Goal: Task Accomplishment & Management: Complete application form

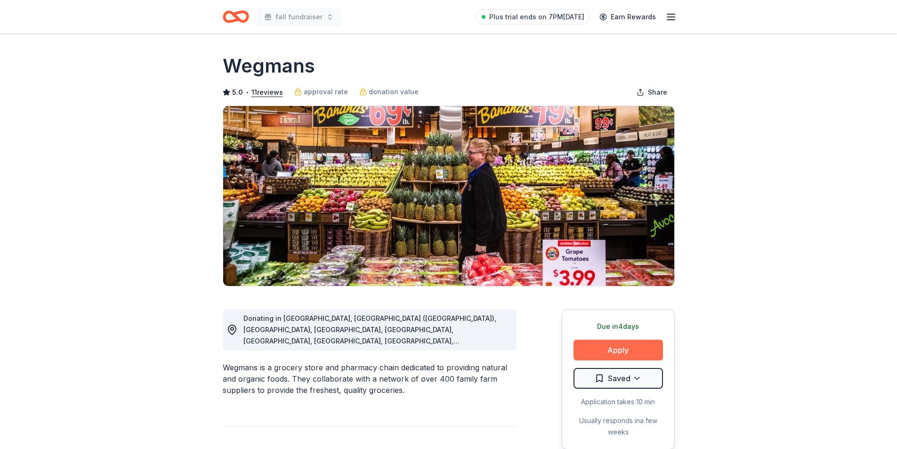
click at [638, 351] on button "Apply" at bounding box center [618, 350] width 89 height 21
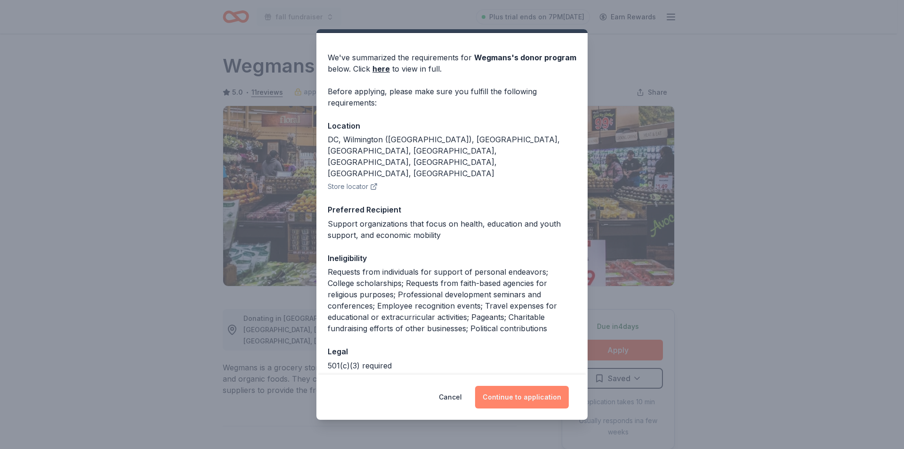
scroll to position [36, 0]
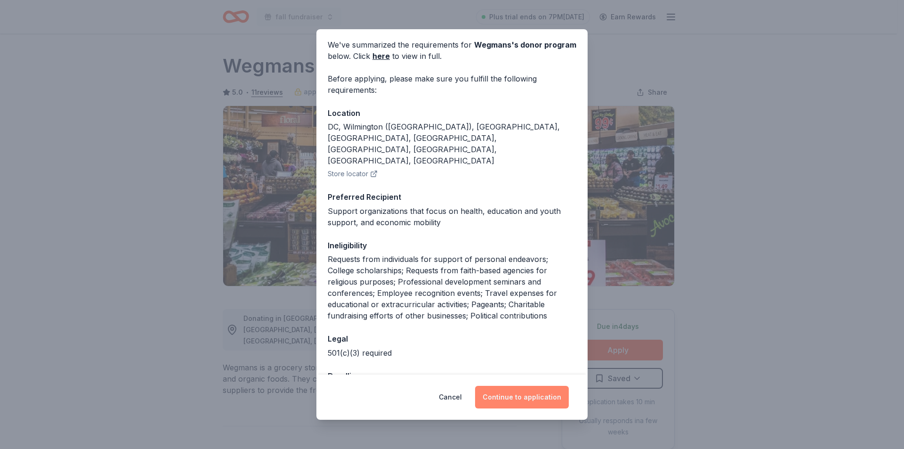
click at [527, 402] on button "Continue to application" at bounding box center [522, 397] width 94 height 23
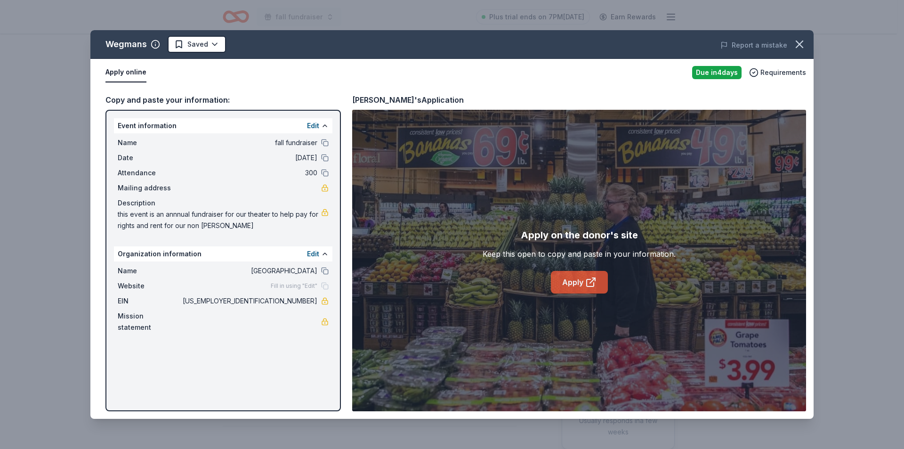
click at [589, 284] on icon at bounding box center [590, 281] width 11 height 11
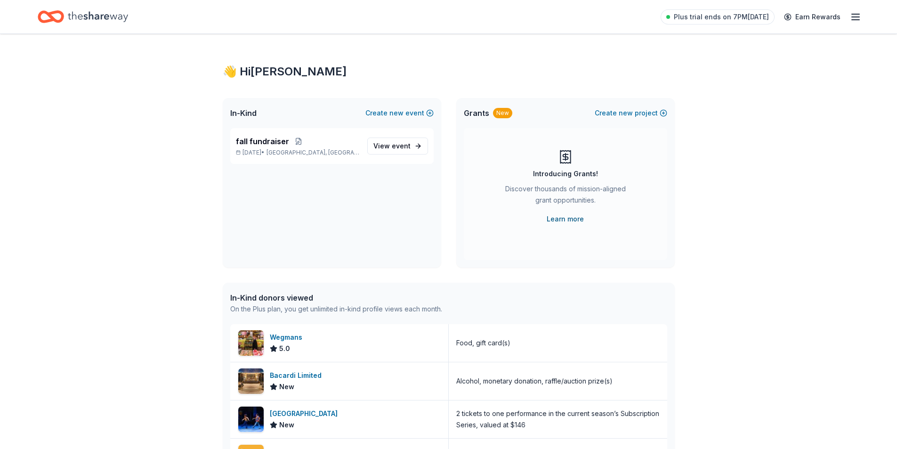
click at [568, 220] on link "Learn more" at bounding box center [565, 218] width 37 height 11
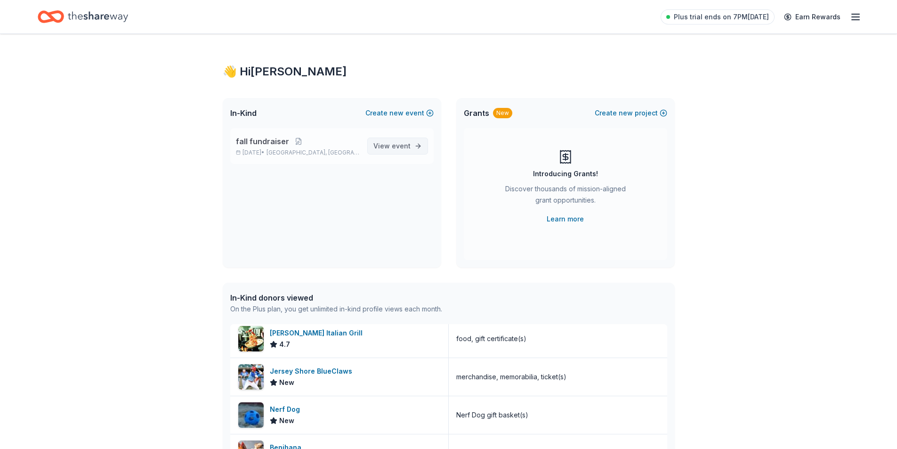
click at [395, 149] on span "event" at bounding box center [401, 146] width 19 height 8
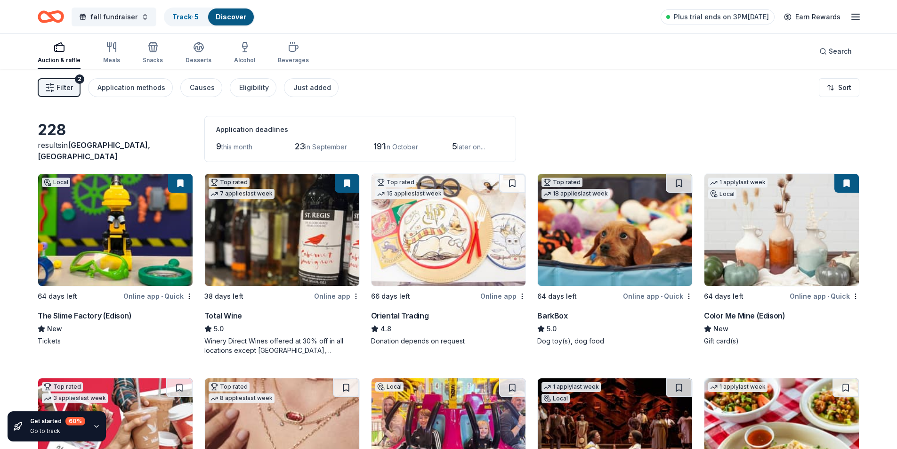
click at [584, 132] on div "228 results in Sayreville, NJ Application deadlines 9 this month 23 in Septembe…" at bounding box center [449, 139] width 822 height 46
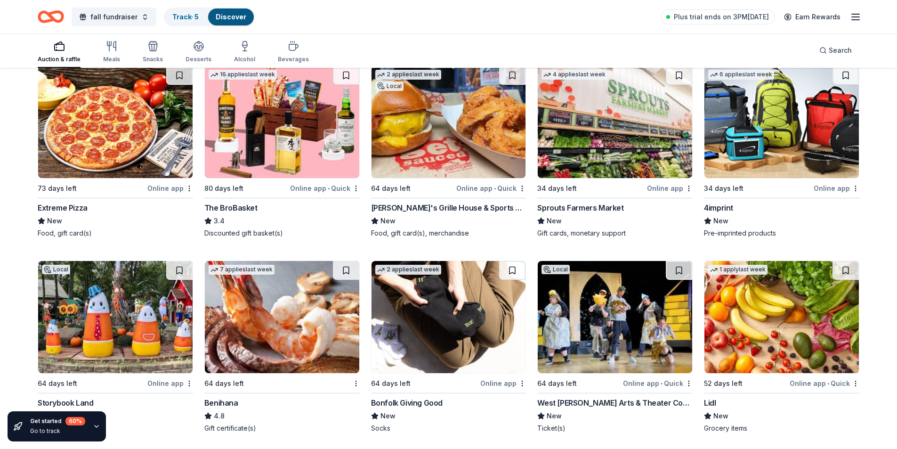
scroll to position [2352, 0]
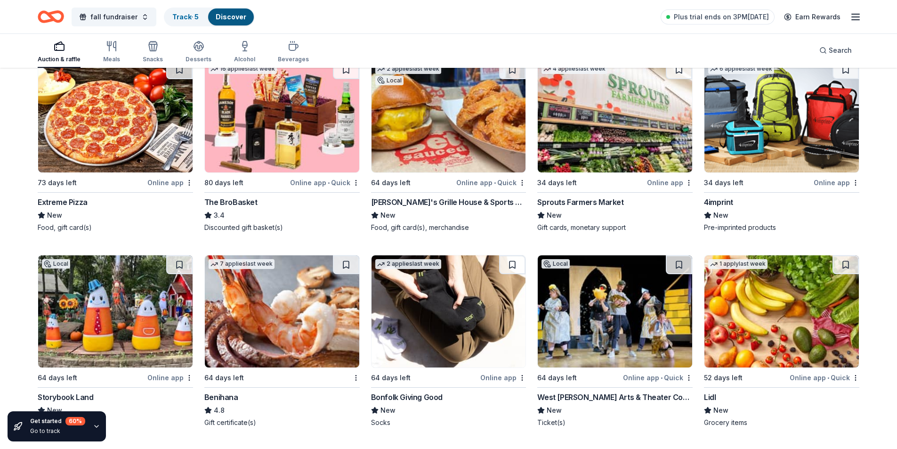
drag, startPoint x: 755, startPoint y: 125, endPoint x: 591, endPoint y: 118, distance: 165.0
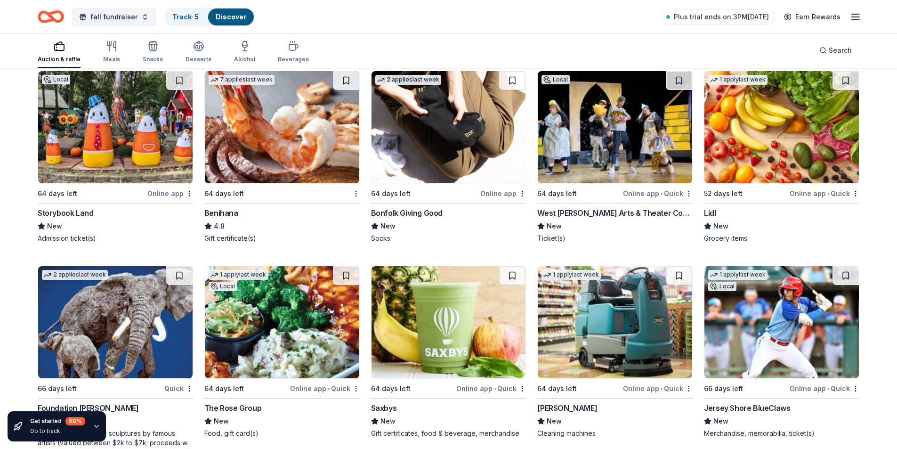
scroll to position [2541, 0]
